Goal: Task Accomplishment & Management: Manage account settings

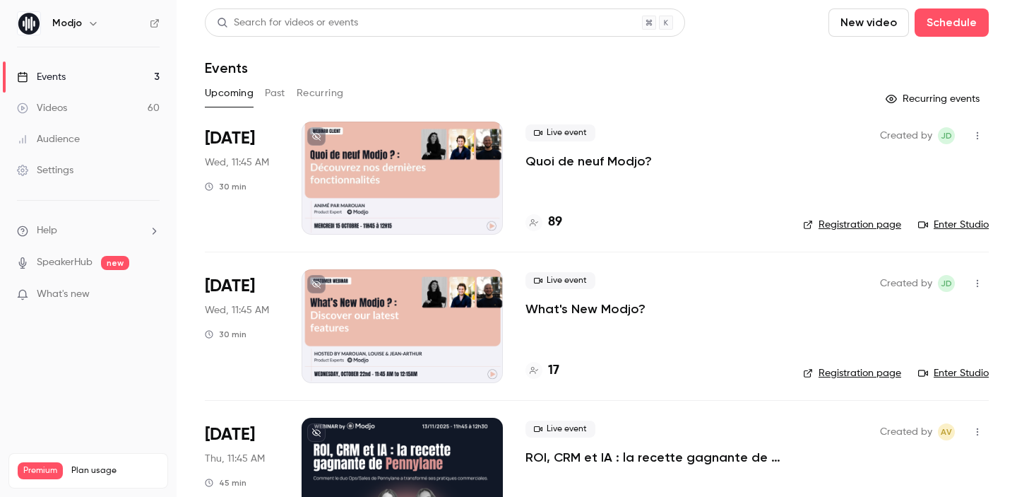
click at [236, 287] on span "[DATE]" at bounding box center [230, 286] width 50 height 23
click at [566, 312] on p "What's New Modjo?" at bounding box center [586, 308] width 120 height 17
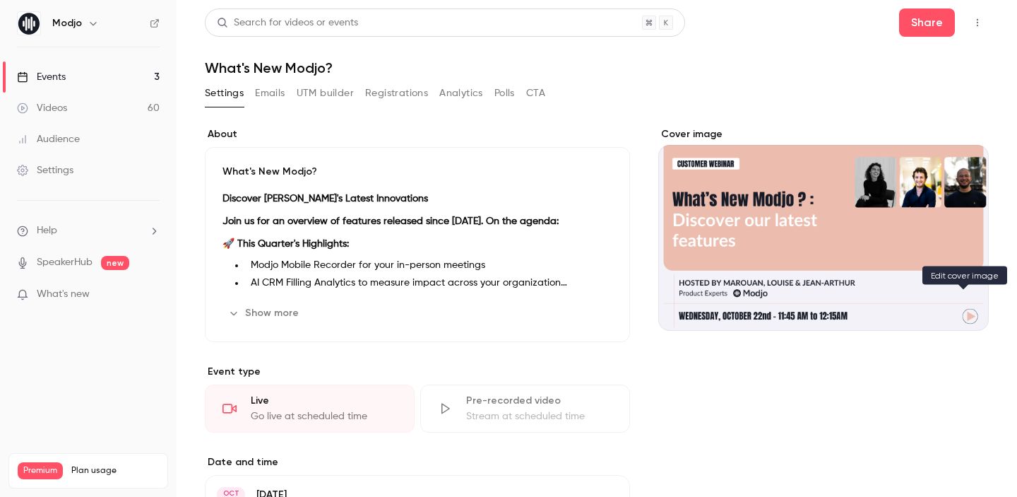
click at [955, 308] on button "Cover image" at bounding box center [963, 305] width 28 height 28
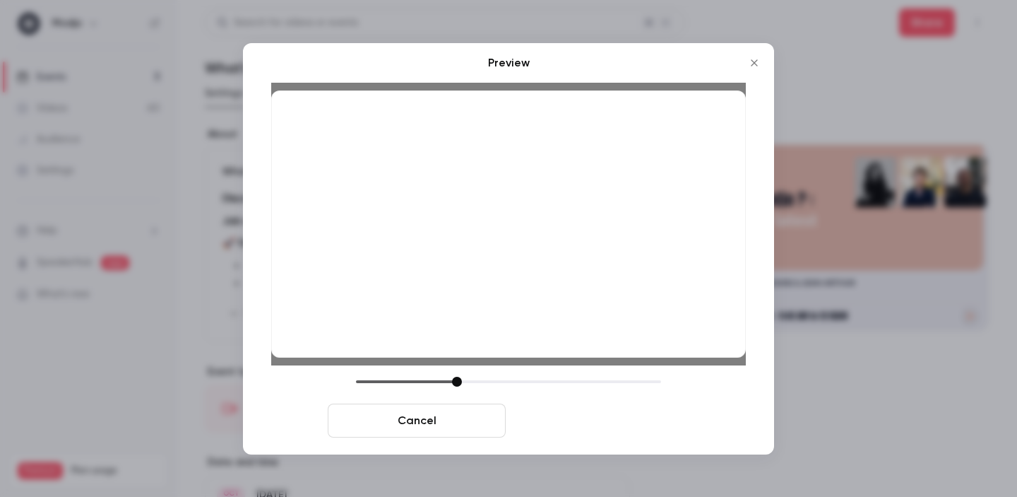
click at [627, 416] on button "Save cover" at bounding box center [600, 420] width 178 height 34
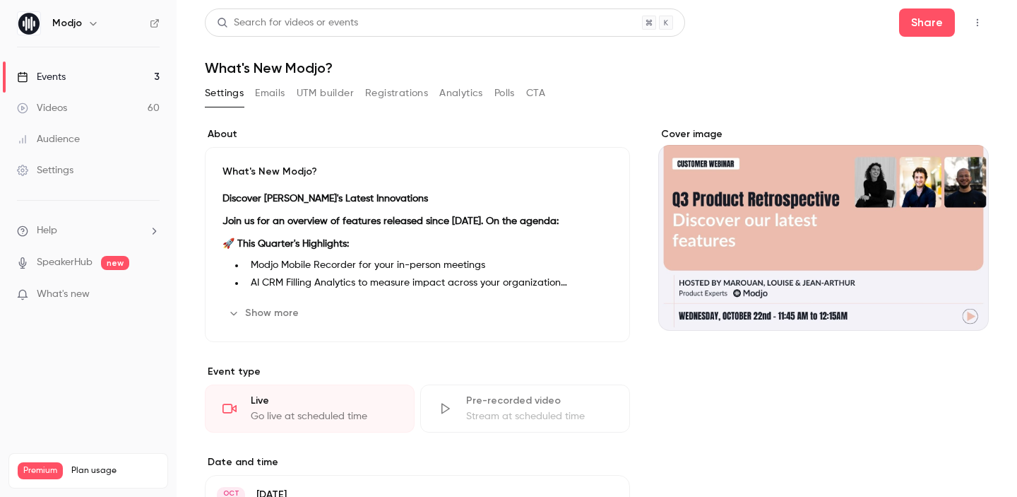
scroll to position [4, 0]
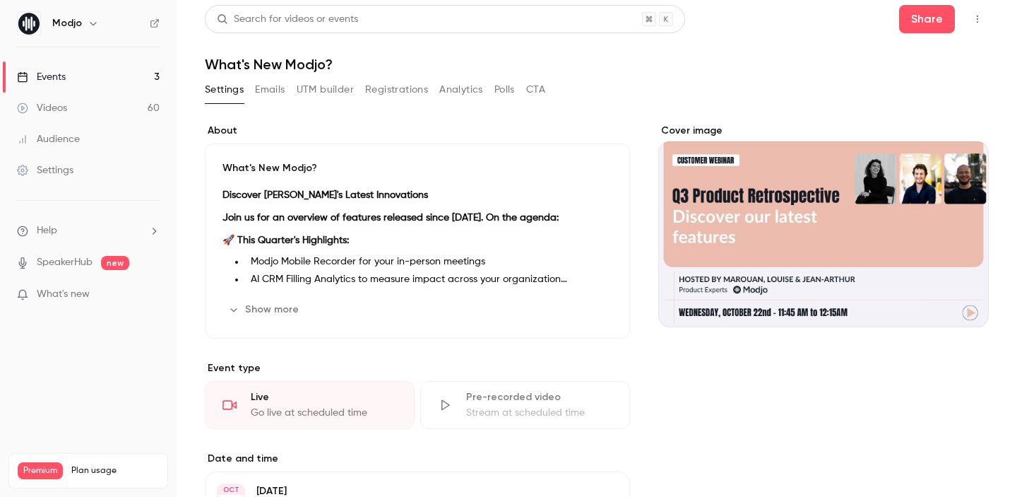
click at [277, 169] on p "What's New Modjo?" at bounding box center [418, 168] width 390 height 14
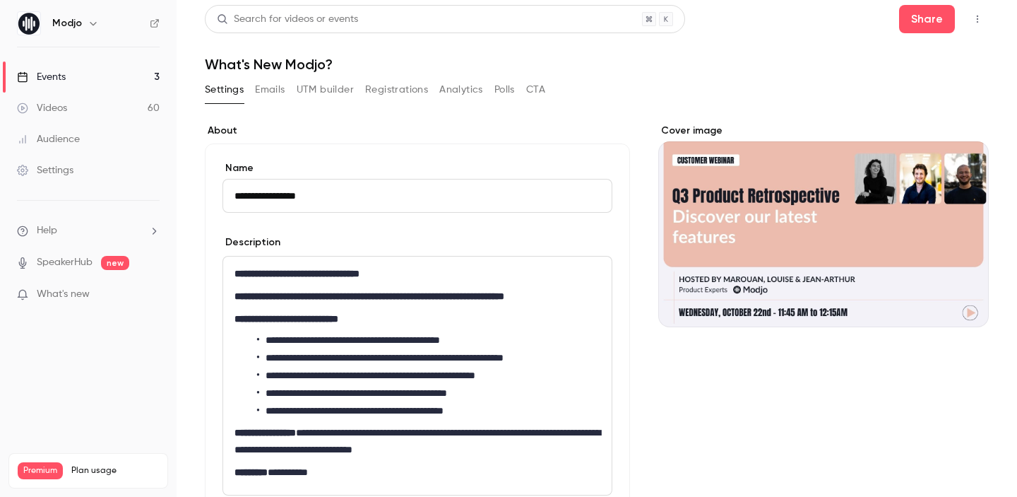
click at [289, 196] on input "**********" at bounding box center [418, 196] width 390 height 34
type input "**********"
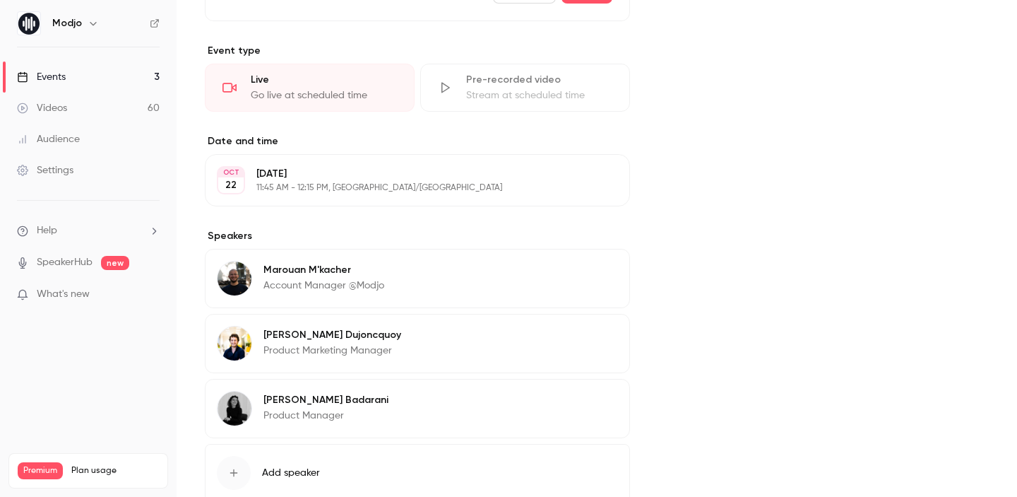
scroll to position [463, 0]
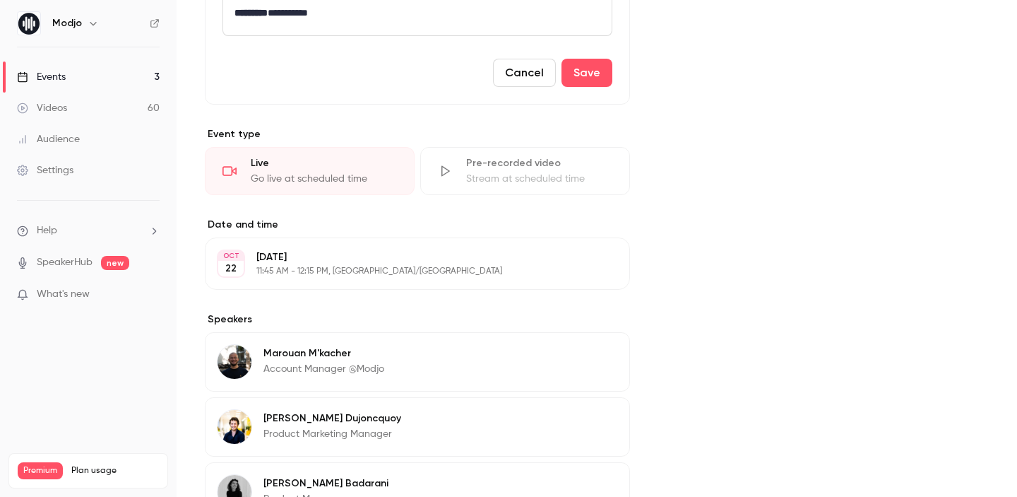
click at [592, 76] on button "Save" at bounding box center [587, 73] width 51 height 28
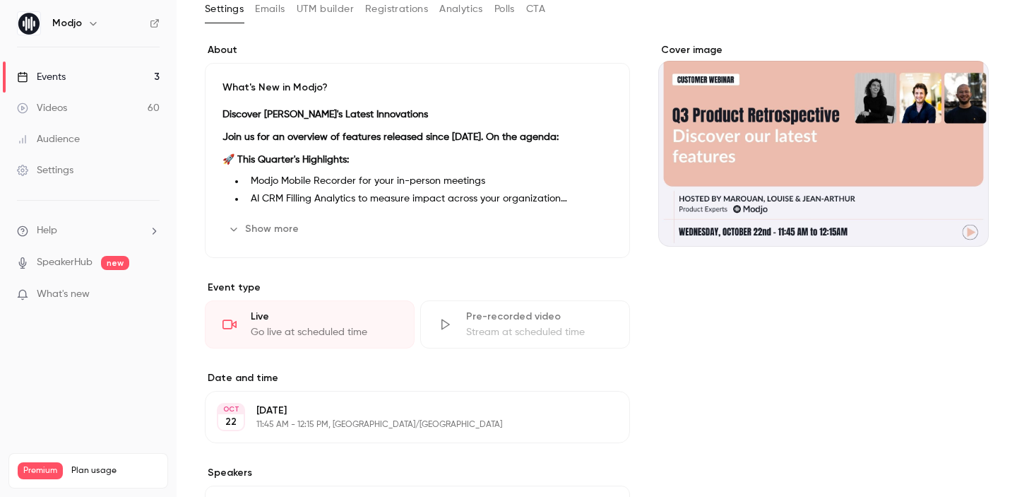
scroll to position [0, 0]
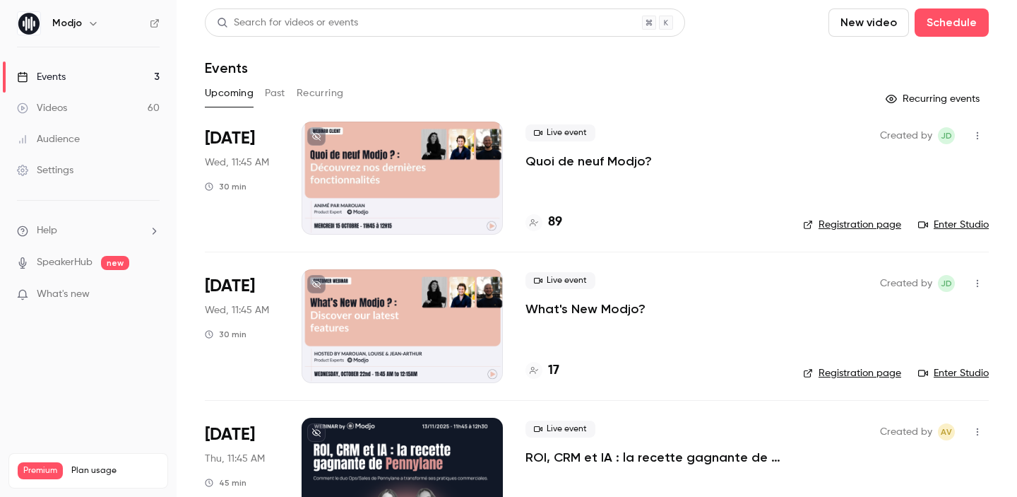
click at [553, 165] on p "Quoi de neuf Modjo?" at bounding box center [589, 161] width 126 height 17
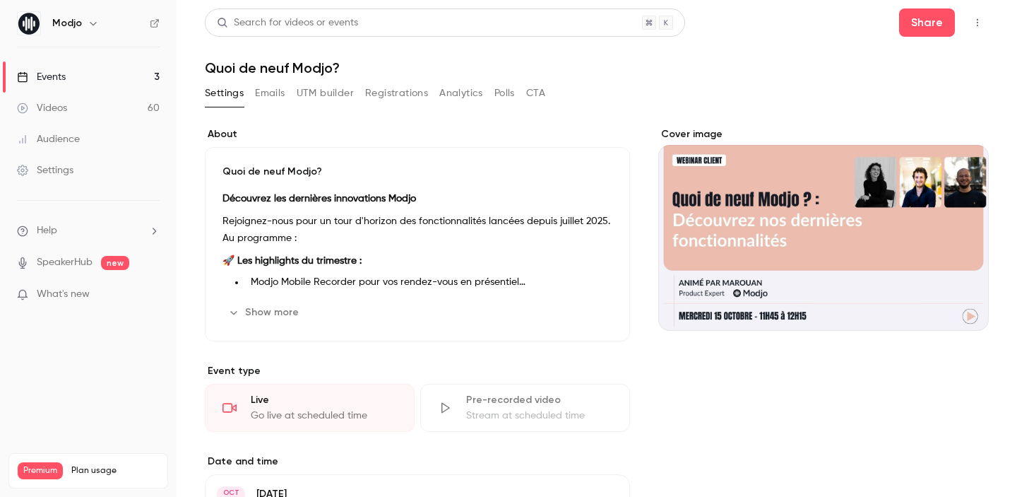
click at [967, 302] on icon "Cover image" at bounding box center [964, 305] width 16 height 11
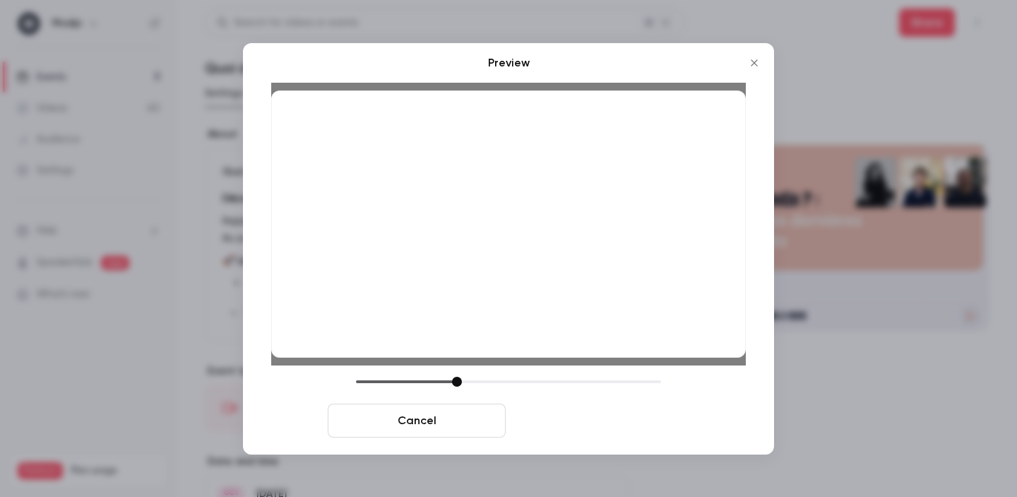
click at [584, 424] on button "Save cover" at bounding box center [600, 420] width 178 height 34
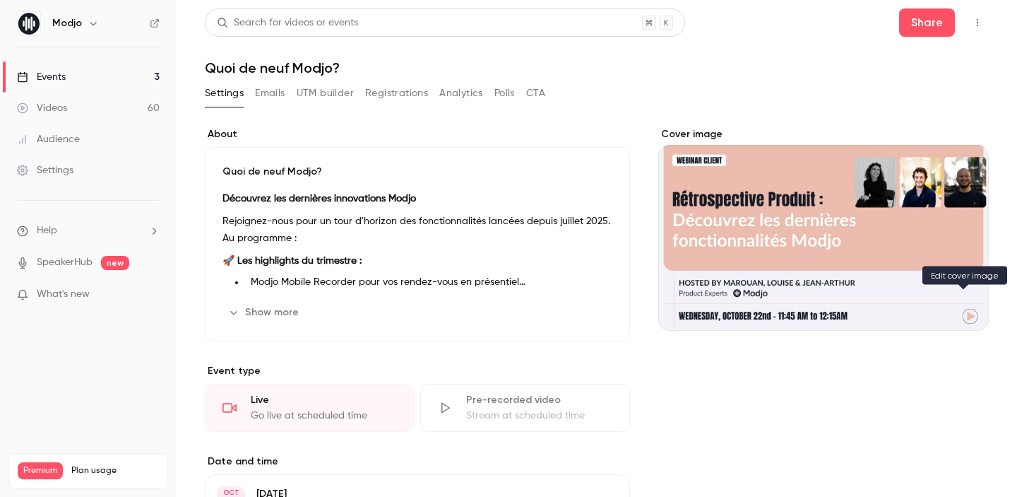
click at [966, 301] on icon "Cover image" at bounding box center [964, 305] width 16 height 11
click at [267, 162] on div "Quoi de neuf Modjo? Découvrez les dernières innovations Modjo Rejoignez-nous po…" at bounding box center [417, 244] width 425 height 194
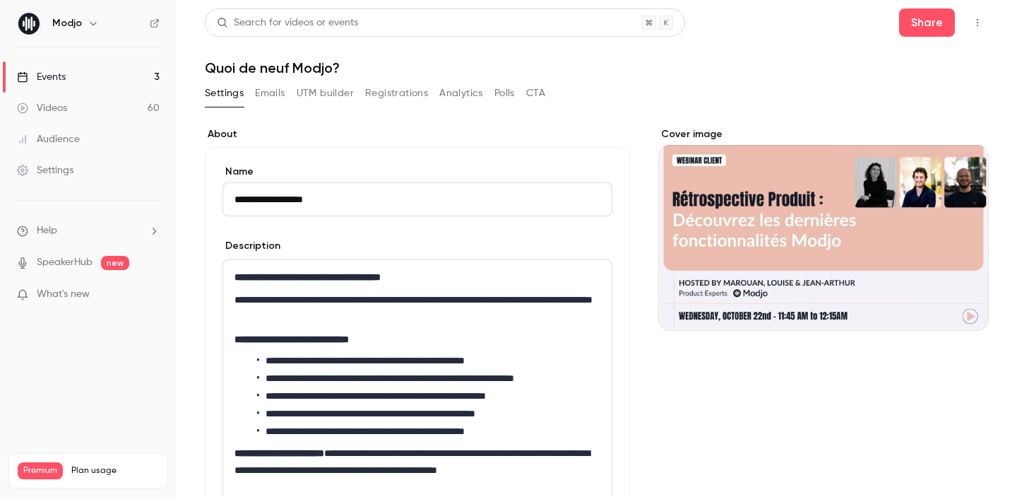
click at [296, 197] on input "**********" at bounding box center [418, 199] width 390 height 34
type input "**********"
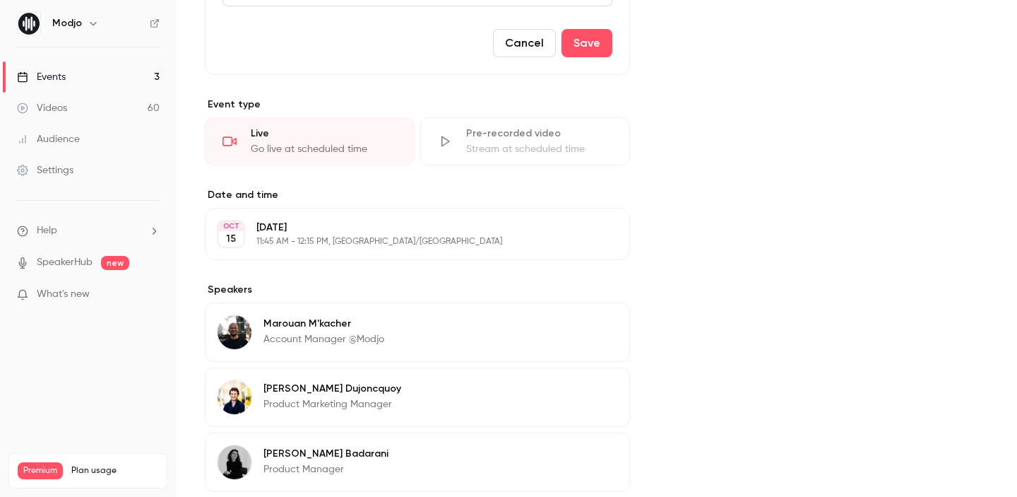
scroll to position [406, 0]
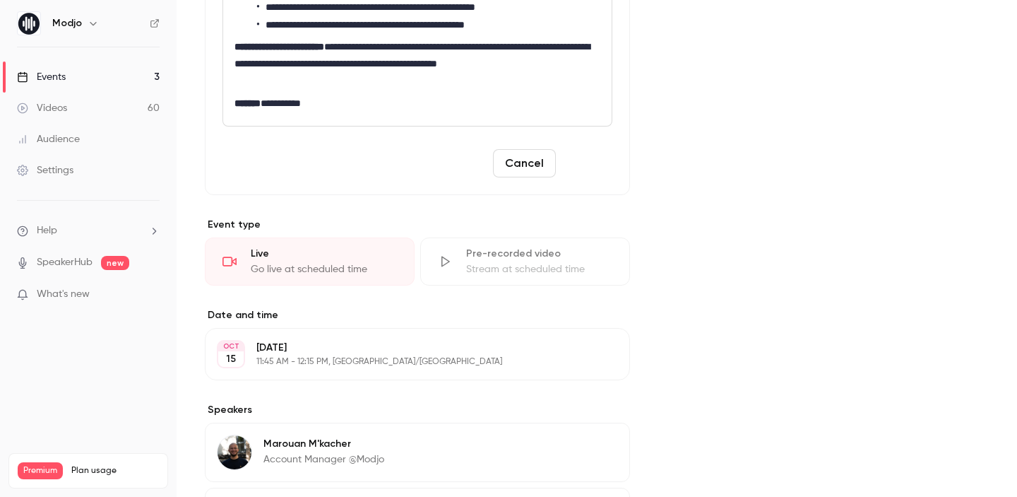
click at [581, 163] on button "Save" at bounding box center [587, 163] width 51 height 28
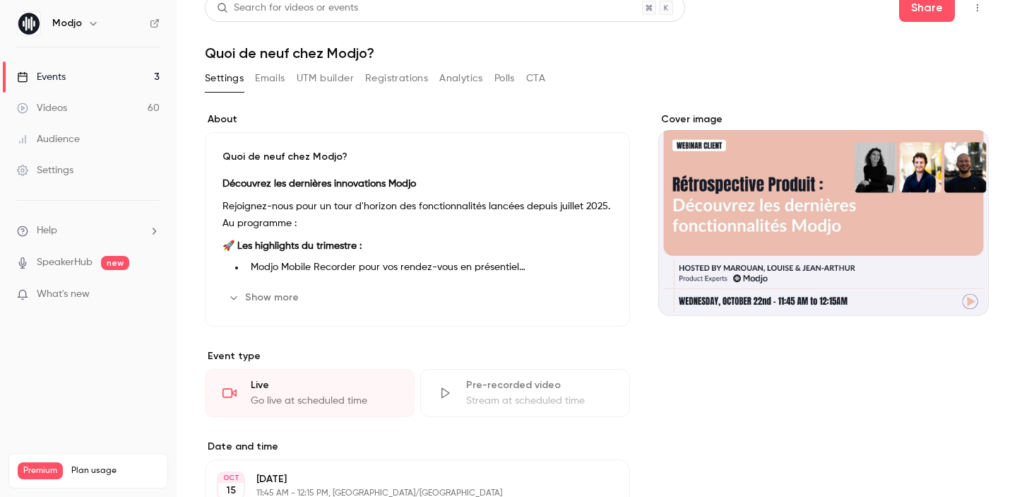
scroll to position [0, 0]
